Goal: Task Accomplishment & Management: Complete application form

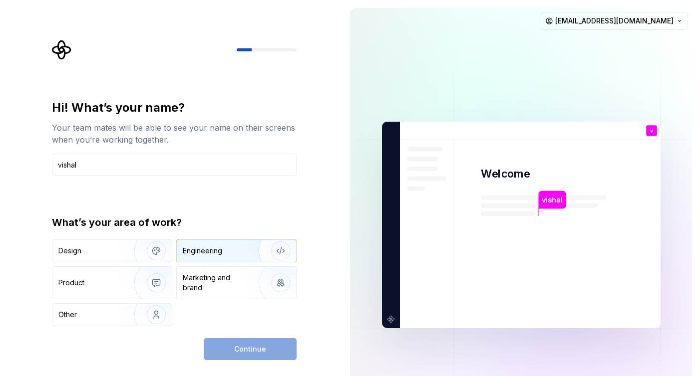
type input "vishal"
click at [209, 257] on div "Engineering" at bounding box center [236, 251] width 119 height 22
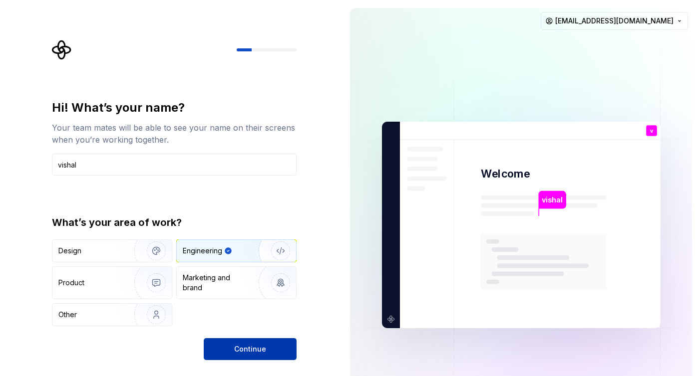
click at [237, 345] on span "Continue" at bounding box center [250, 349] width 32 height 10
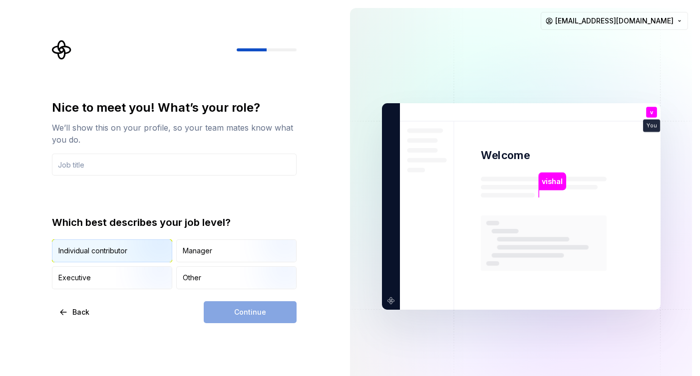
click at [146, 255] on img "button" at bounding box center [148, 263] width 64 height 67
click at [247, 317] on div "Continue" at bounding box center [250, 313] width 93 height 22
click at [165, 161] on input "text" at bounding box center [174, 165] width 245 height 22
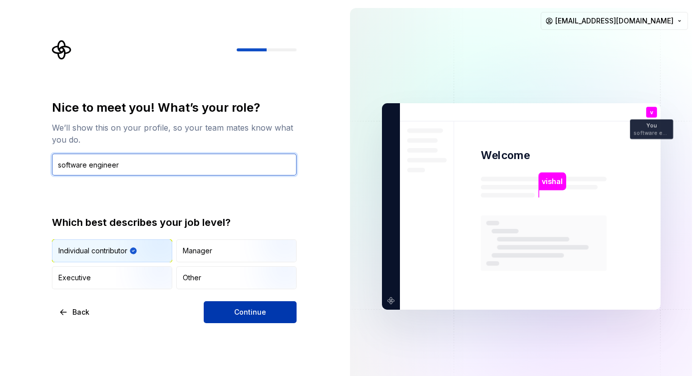
type input "software engineer"
click at [280, 311] on button "Continue" at bounding box center [250, 313] width 93 height 22
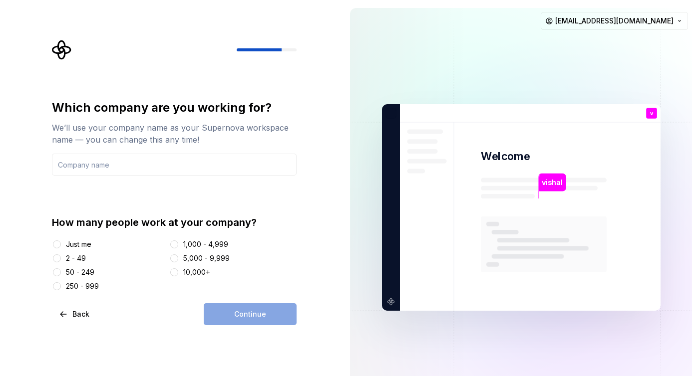
click at [68, 243] on div "Just me" at bounding box center [78, 245] width 25 height 10
click at [61, 243] on button "Just me" at bounding box center [57, 245] width 8 height 8
click at [130, 167] on input "text" at bounding box center [174, 165] width 245 height 22
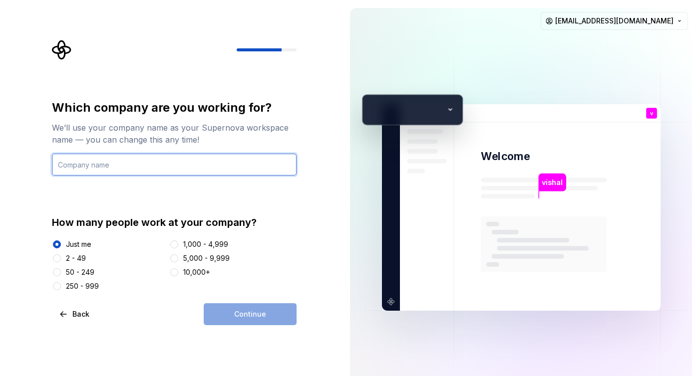
type input "Arab Bank"
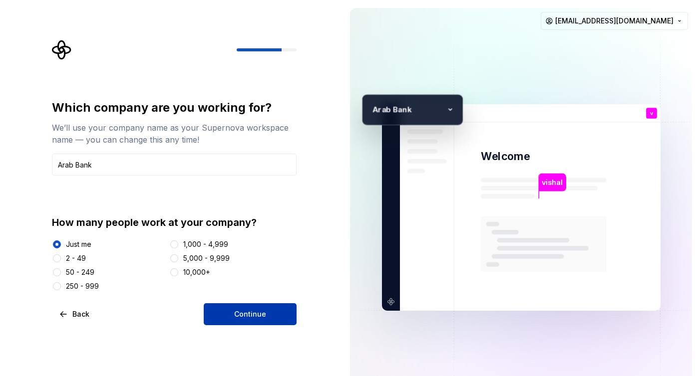
click at [279, 318] on button "Continue" at bounding box center [250, 315] width 93 height 22
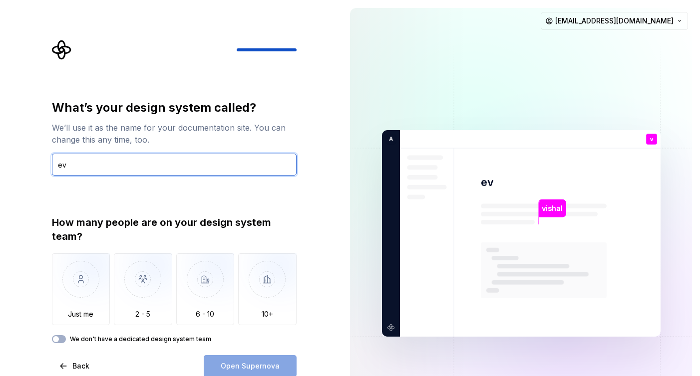
type input "e"
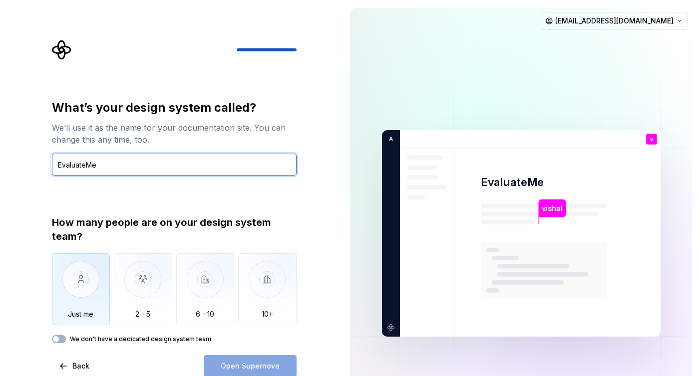
type input "EvaluateMe"
click at [64, 305] on img "button" at bounding box center [81, 287] width 58 height 67
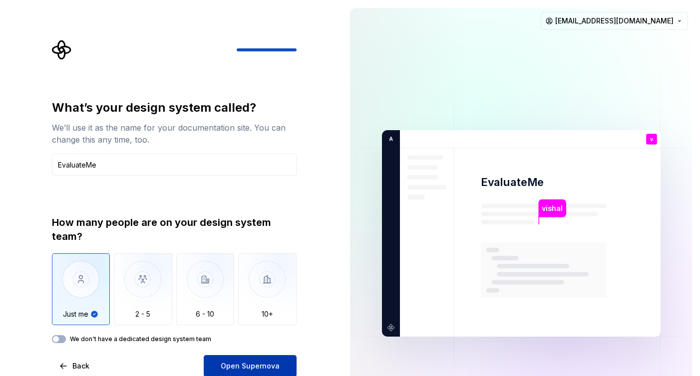
click at [249, 361] on span "Open Supernova" at bounding box center [250, 366] width 59 height 10
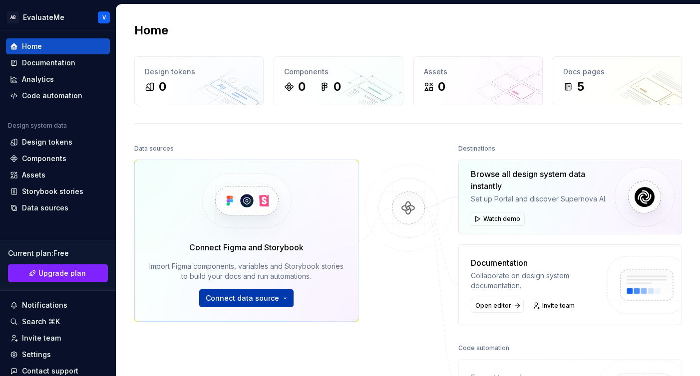
click at [232, 296] on span "Connect data source" at bounding box center [242, 299] width 73 height 10
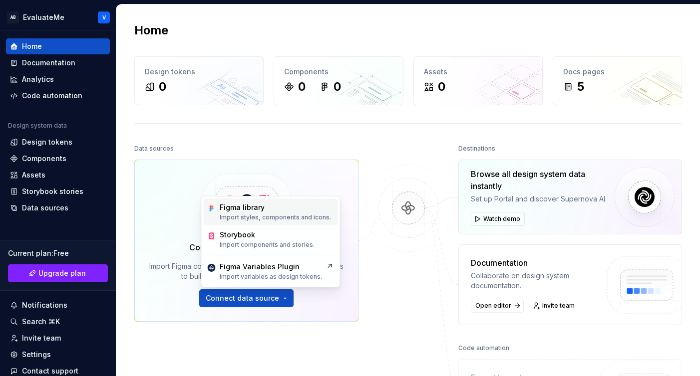
click at [288, 216] on p "Import styles, components and icons." at bounding box center [275, 218] width 111 height 8
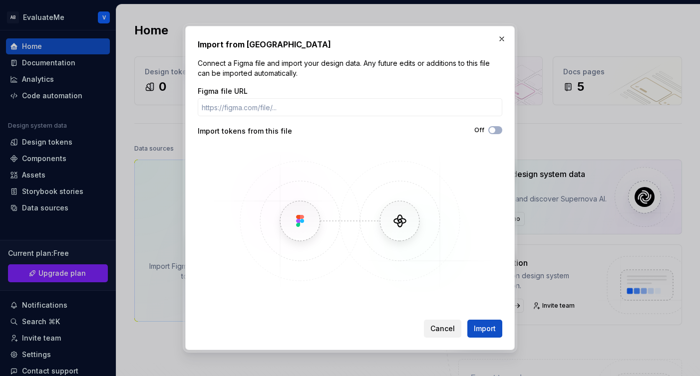
click at [443, 331] on span "Cancel" at bounding box center [442, 329] width 24 height 10
